Goal: Transaction & Acquisition: Subscribe to service/newsletter

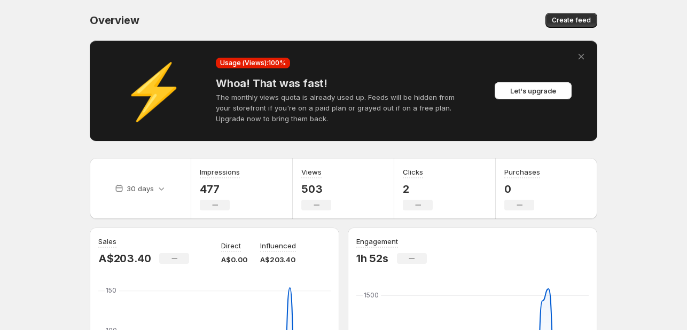
scroll to position [61, 0]
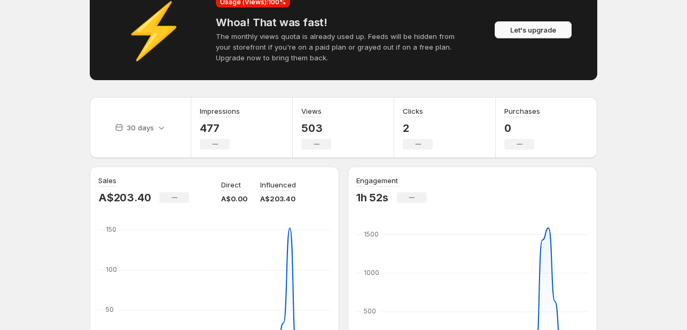
click at [522, 30] on span "Let's upgrade" at bounding box center [533, 30] width 46 height 11
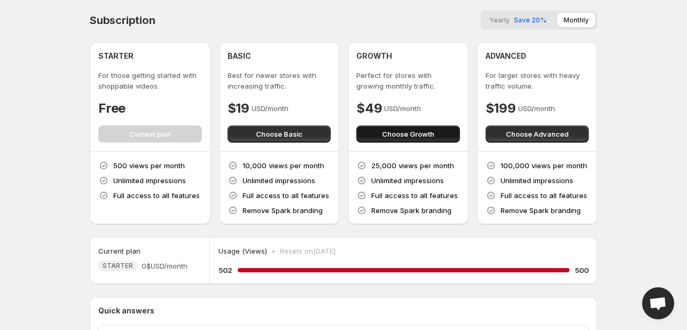
click at [370, 137] on button "Choose Growth" at bounding box center [408, 134] width 104 height 17
